Goal: Information Seeking & Learning: Learn about a topic

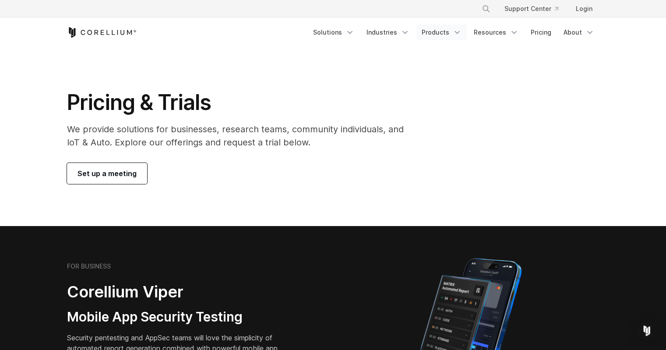
click at [425, 31] on link "Products" at bounding box center [442, 33] width 50 height 16
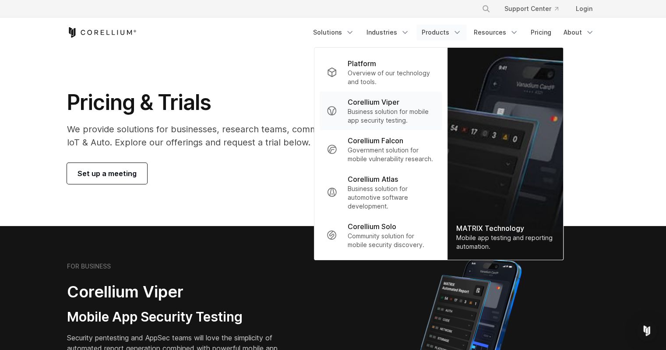
click at [385, 105] on p "Corellium Viper" at bounding box center [374, 102] width 52 height 11
